Goal: Navigation & Orientation: Find specific page/section

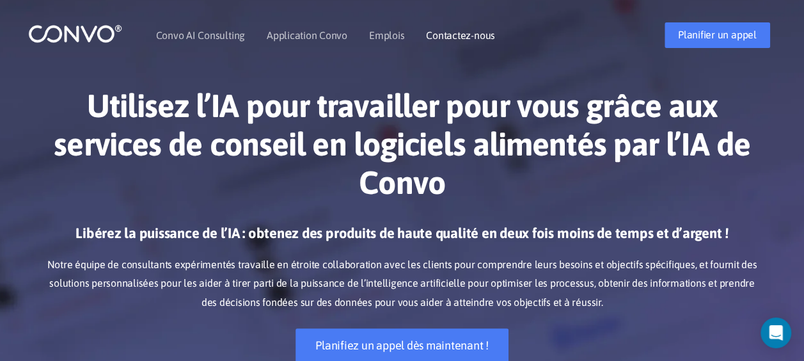
click at [463, 32] on link "Contactez-nous" at bounding box center [460, 35] width 69 height 10
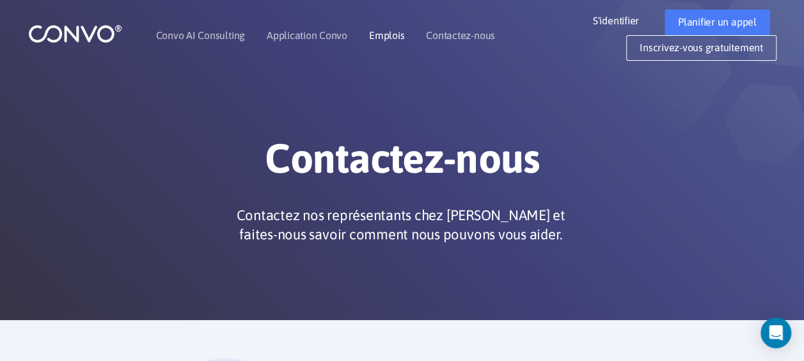
click at [383, 33] on link "Emplois" at bounding box center [386, 35] width 35 height 10
